Goal: Information Seeking & Learning: Learn about a topic

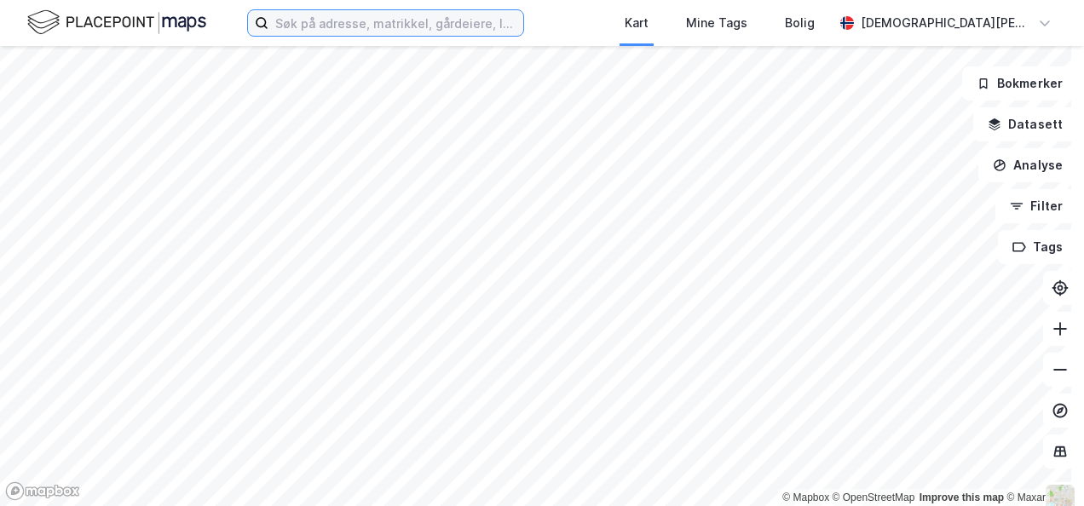
click at [423, 25] on input at bounding box center [395, 23] width 255 height 26
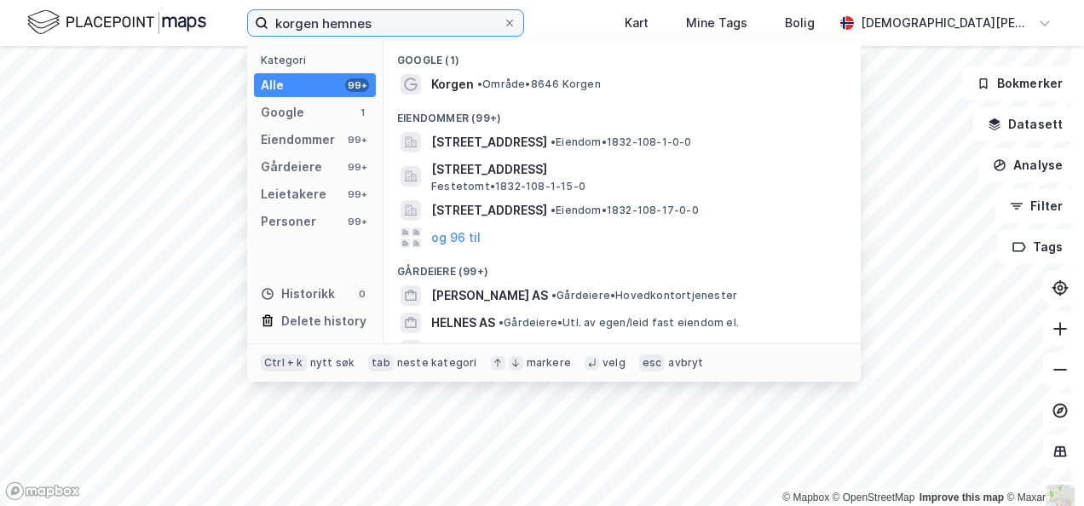
type input "korgen hemnes"
click at [549, 84] on span "• Område • 8646 Korgen" at bounding box center [539, 85] width 124 height 14
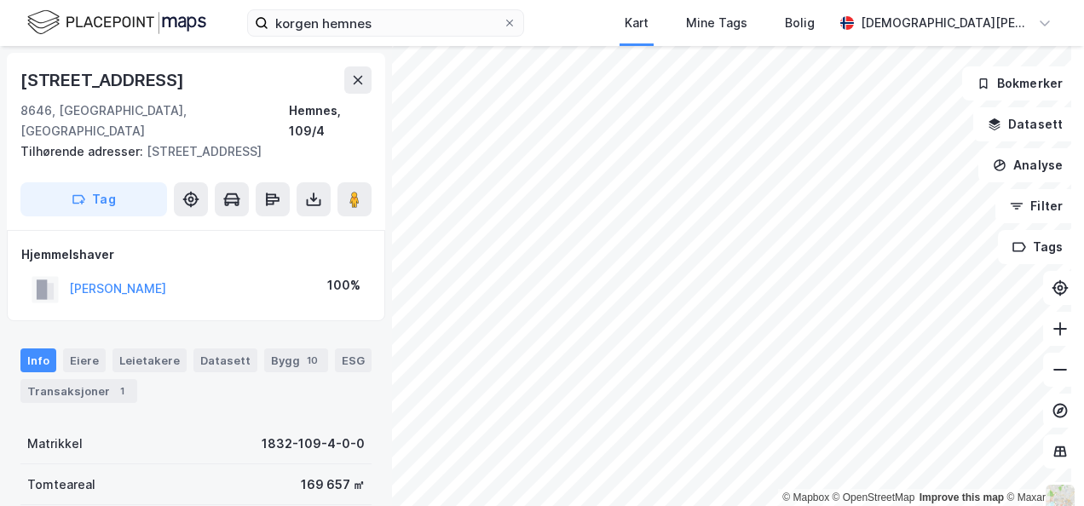
click at [1029, 127] on button "Datasett" at bounding box center [1025, 124] width 104 height 34
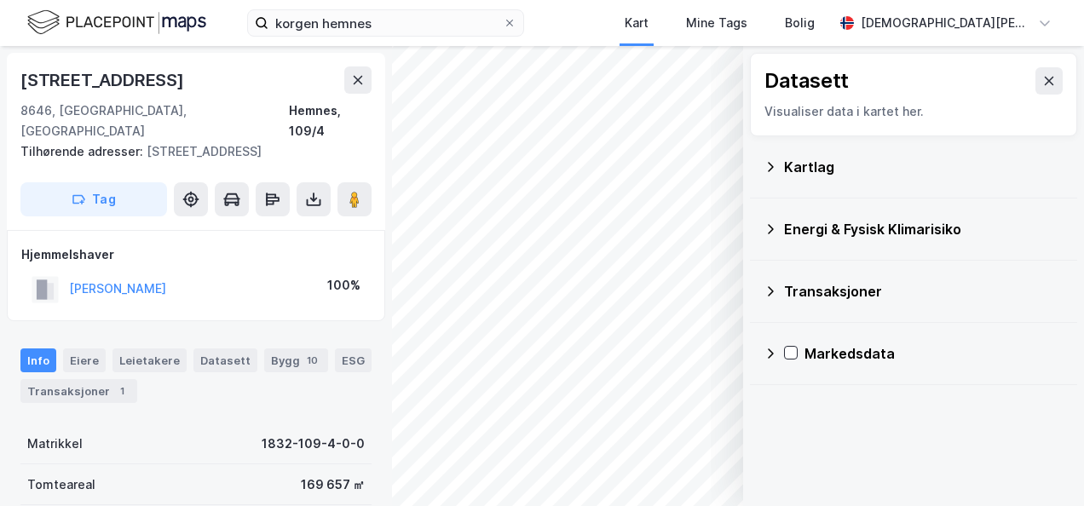
click at [764, 173] on icon at bounding box center [771, 167] width 14 height 14
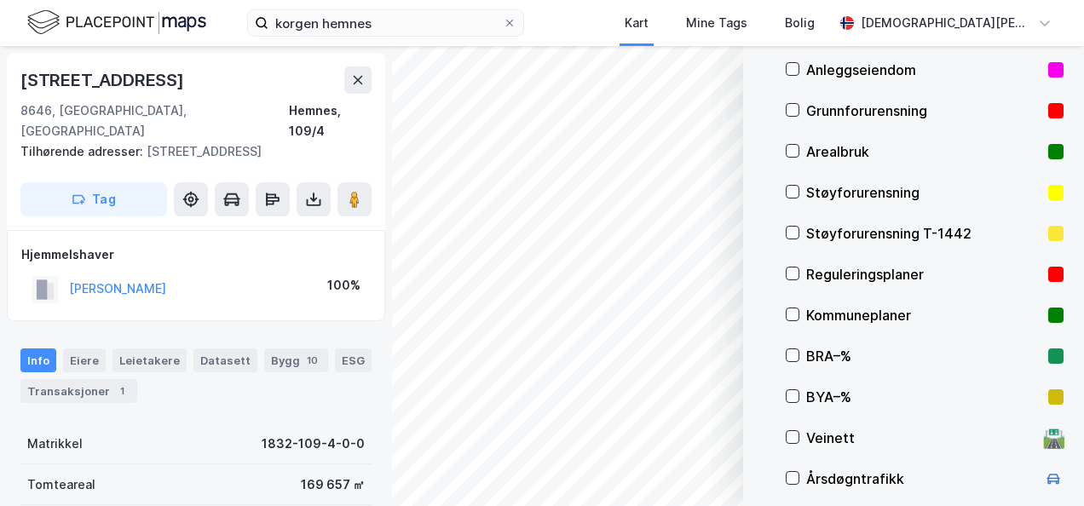
scroll to position [291, 0]
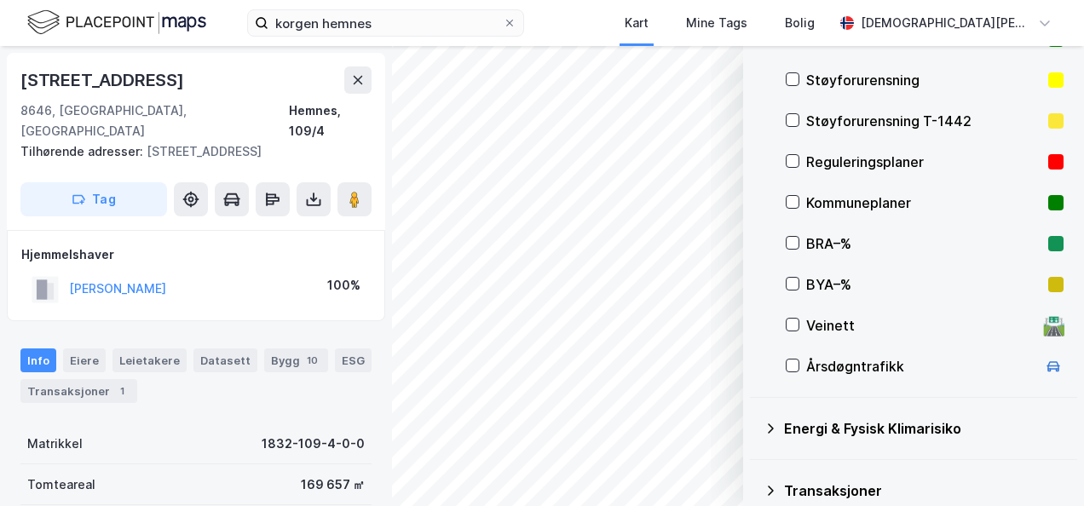
click at [784, 426] on div "Energi & Fysisk Klimarisiko" at bounding box center [924, 428] width 280 height 20
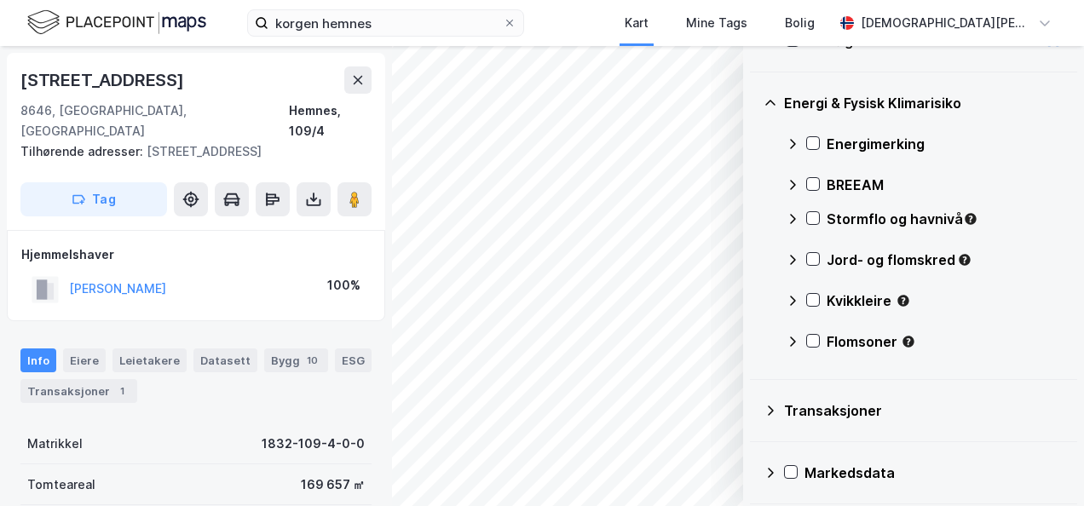
scroll to position [622, 0]
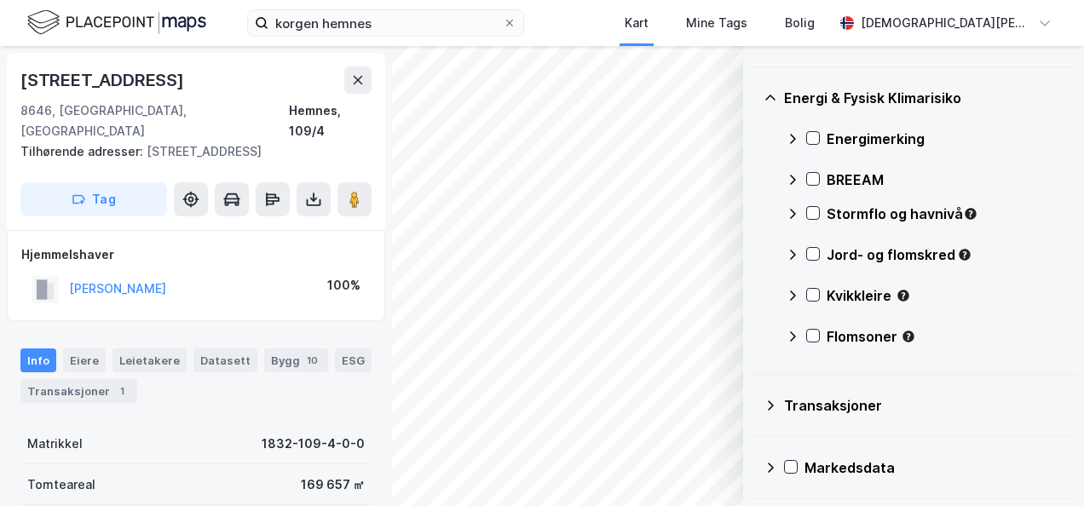
click at [764, 407] on icon at bounding box center [771, 406] width 14 height 14
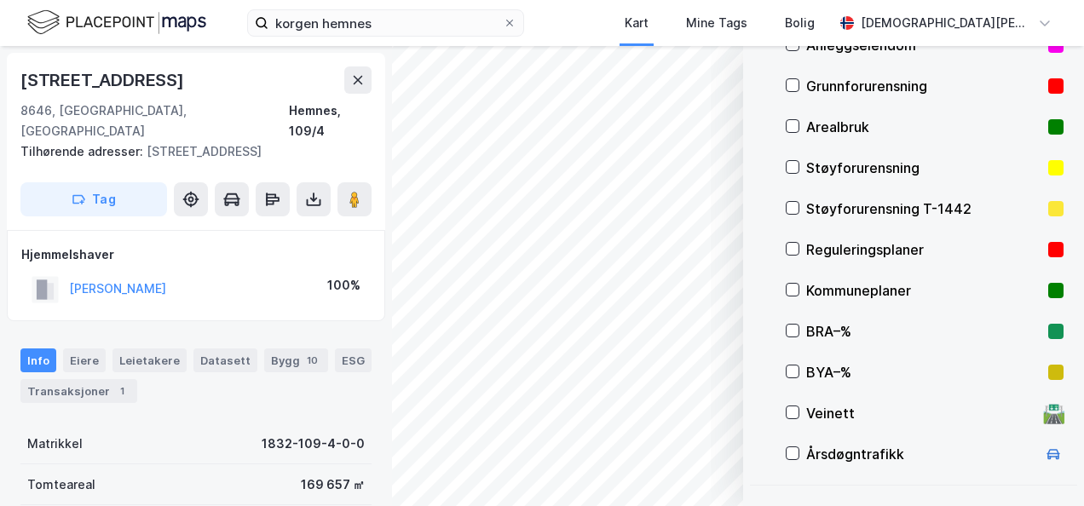
scroll to position [0, 0]
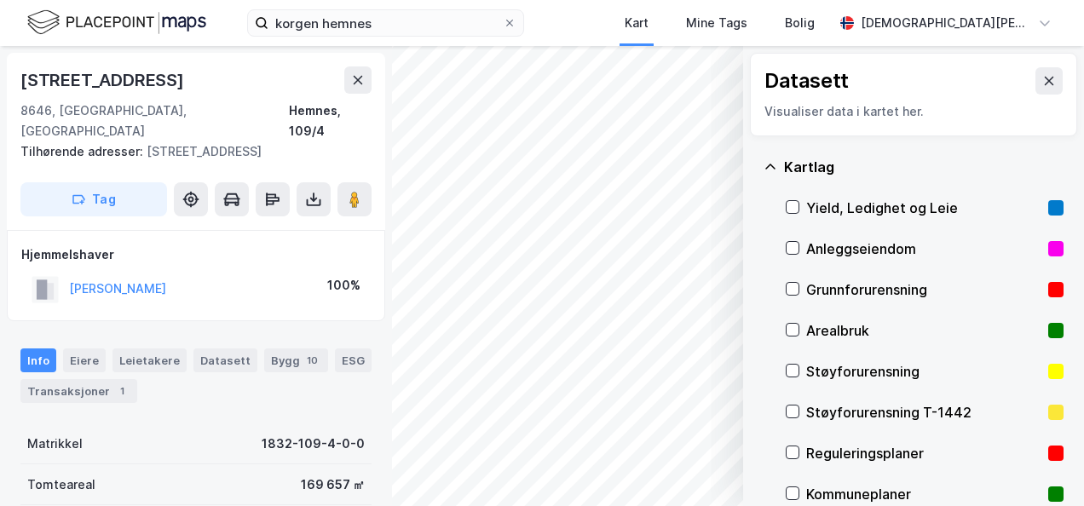
click at [1035, 88] on button at bounding box center [1048, 80] width 27 height 27
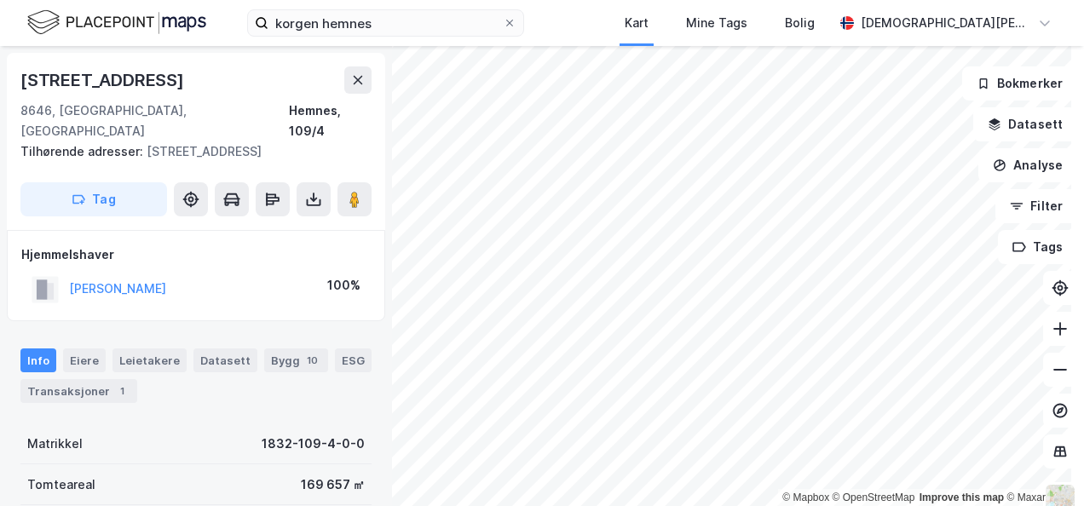
click at [1003, 123] on button "Datasett" at bounding box center [1025, 124] width 104 height 34
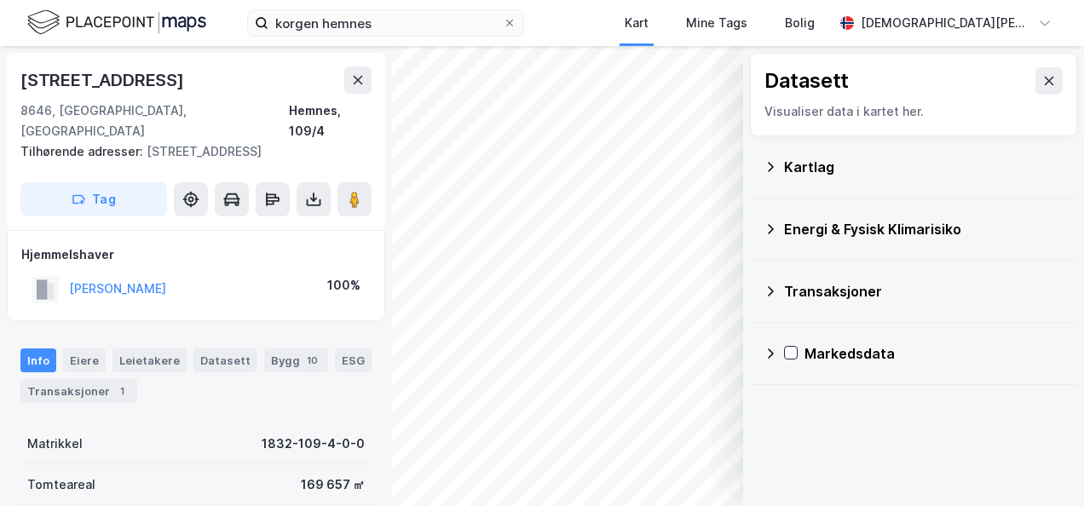
click at [768, 168] on icon at bounding box center [771, 166] width 6 height 9
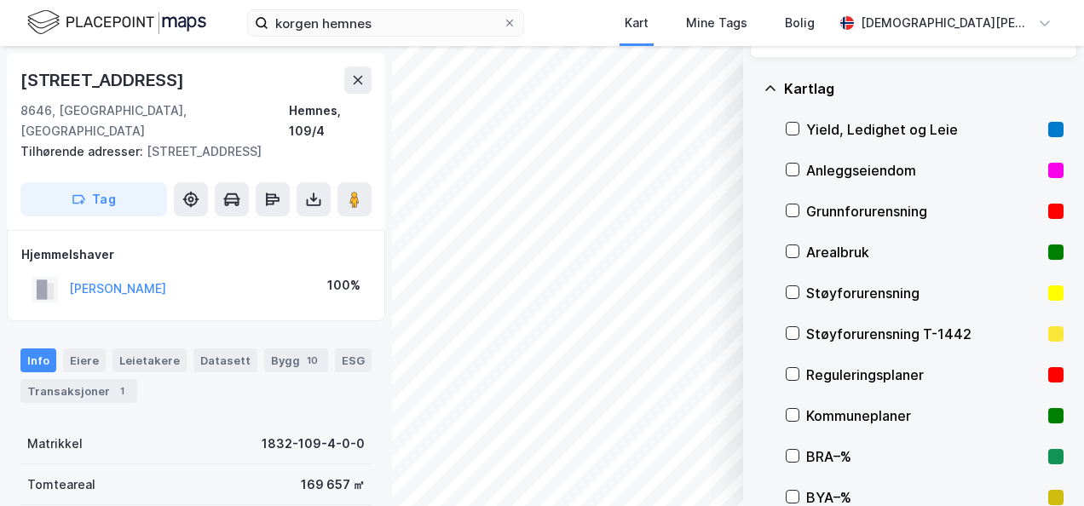
scroll to position [170, 0]
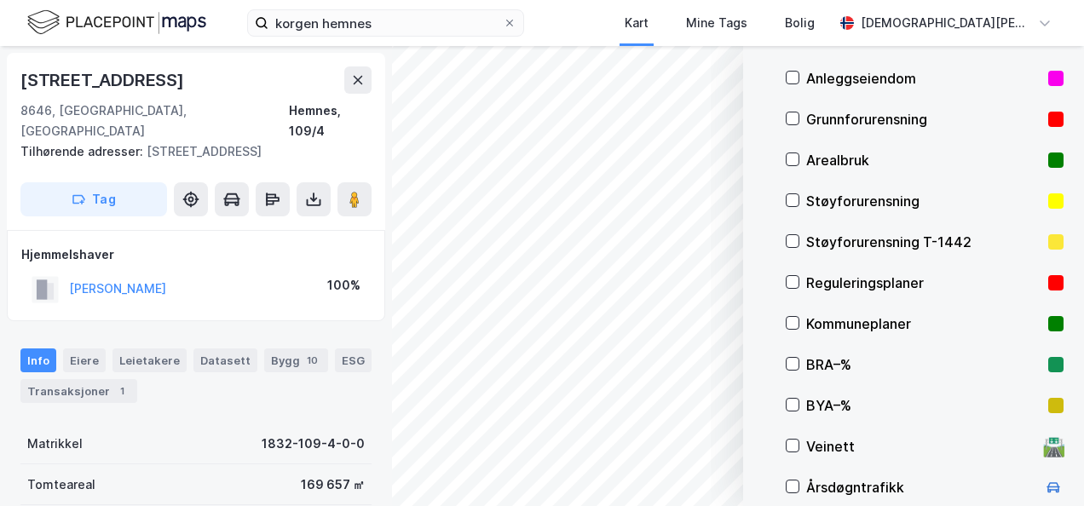
click at [788, 283] on icon at bounding box center [792, 283] width 9 height 6
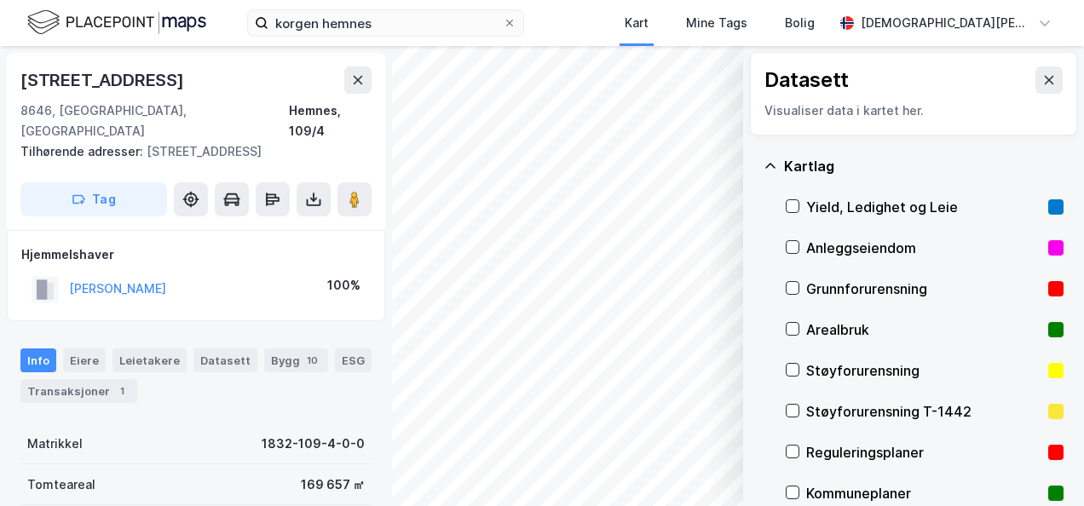
scroll to position [0, 0]
click at [1035, 89] on button at bounding box center [1048, 80] width 27 height 27
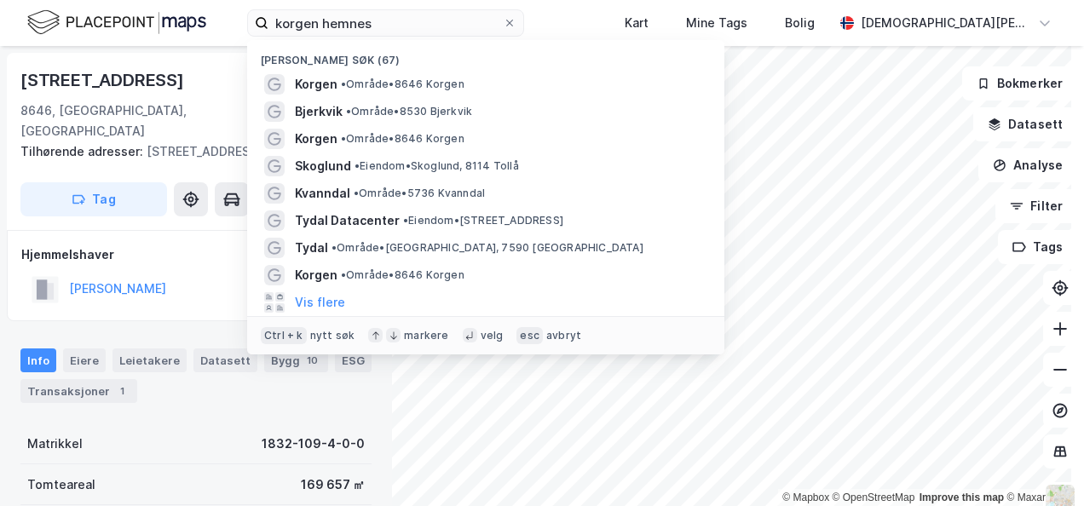
click at [635, 27] on div "korgen hemnes Nylige søk (67) Korgen • Område • 8646 [PERSON_NAME] • Område • 8…" at bounding box center [542, 23] width 1084 height 46
